Goal: Information Seeking & Learning: Find specific fact

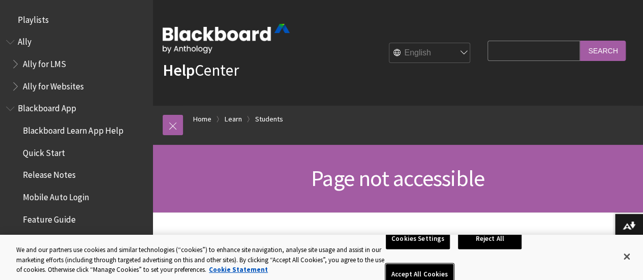
click at [453, 264] on button "Accept All Cookies" at bounding box center [420, 274] width 68 height 21
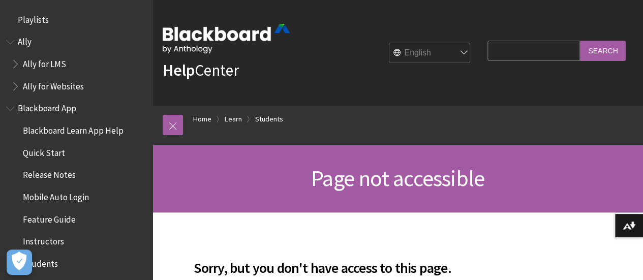
drag, startPoint x: 494, startPoint y: 53, endPoint x: 501, endPoint y: 53, distance: 6.6
click at [497, 53] on input "Search Query" at bounding box center [533, 51] width 92 height 20
type input "time zone"
click at [580, 41] on input "Search" at bounding box center [603, 51] width 46 height 20
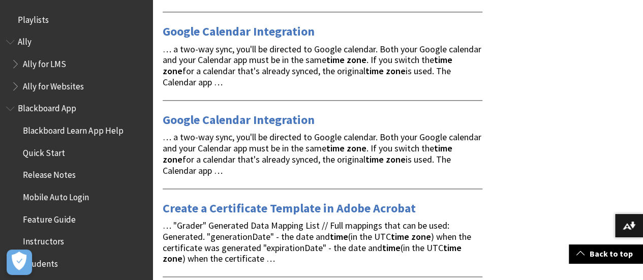
scroll to position [610, 0]
